Goal: Transaction & Acquisition: Book appointment/travel/reservation

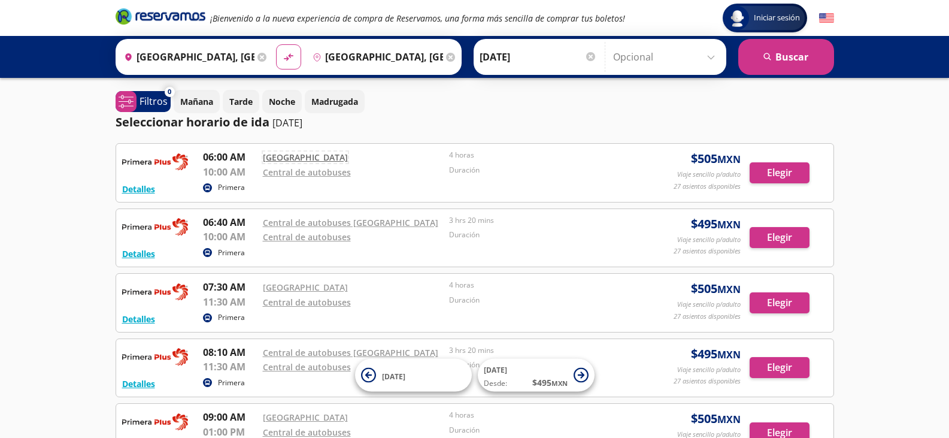
click at [288, 158] on link "Central Nueva" at bounding box center [305, 157] width 85 height 11
click at [775, 175] on button "Elegir" at bounding box center [780, 172] width 60 height 21
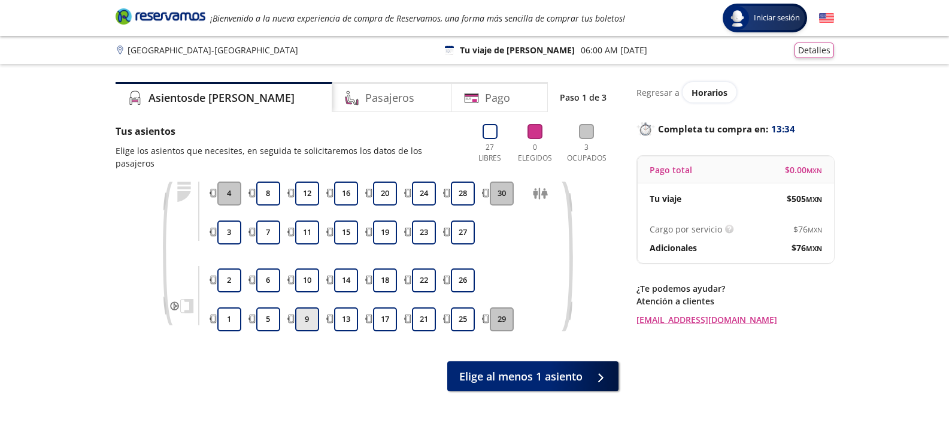
click at [304, 307] on button "9" at bounding box center [307, 319] width 24 height 24
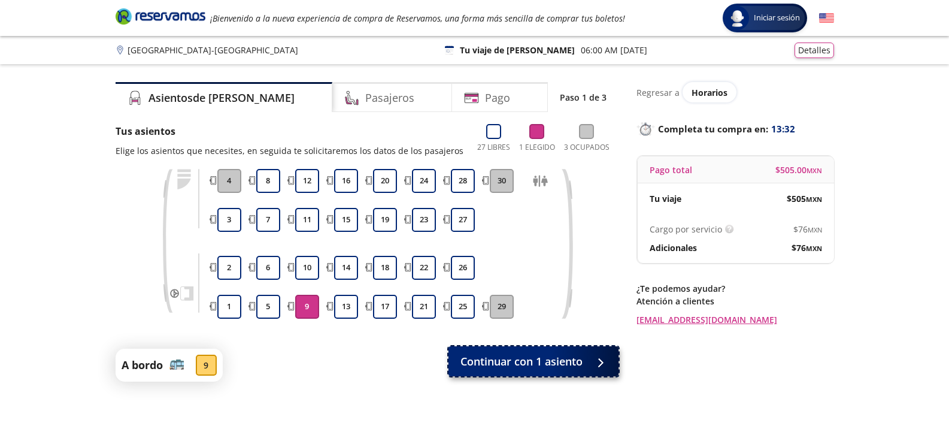
click at [529, 362] on span "Continuar con 1 asiento" at bounding box center [522, 361] width 122 height 16
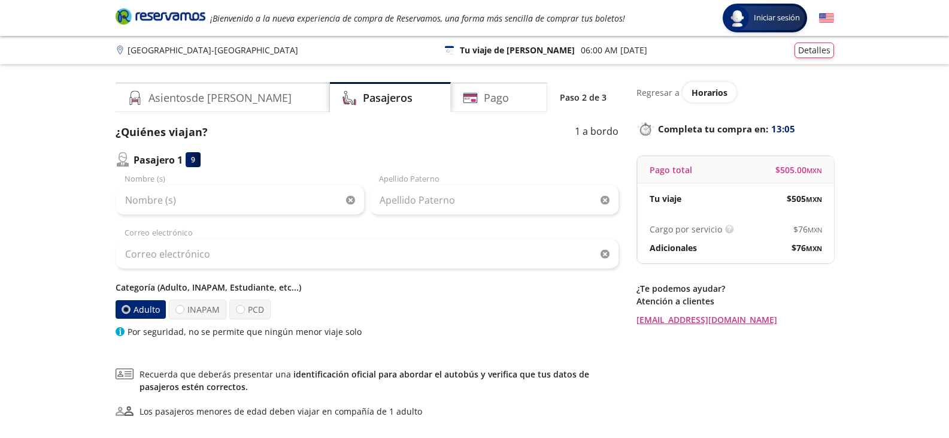
click at [831, 16] on img at bounding box center [826, 18] width 15 height 15
